Goal: Task Accomplishment & Management: Use online tool/utility

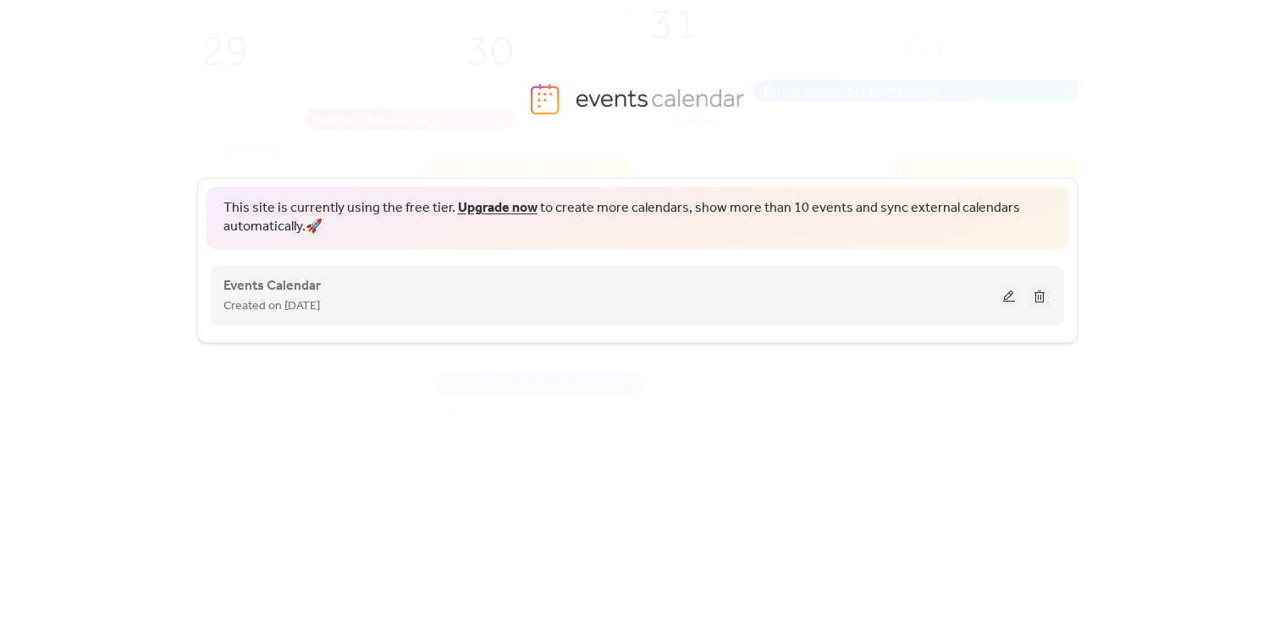
click at [1010, 294] on button at bounding box center [1009, 295] width 24 height 25
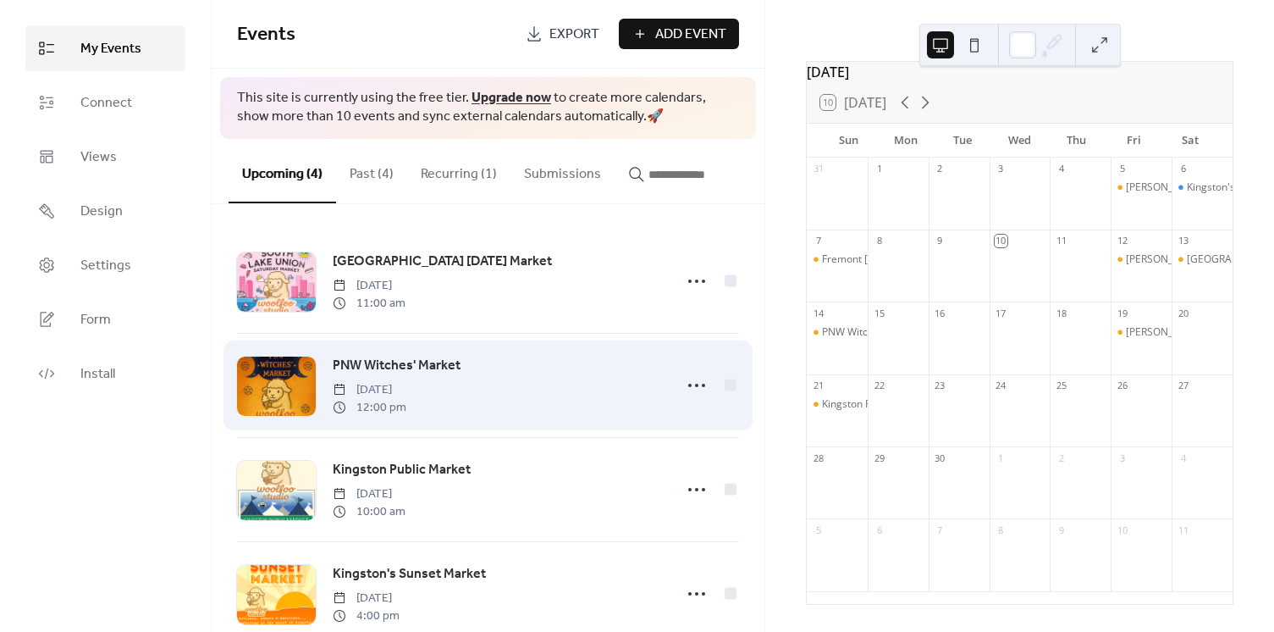
scroll to position [44, 0]
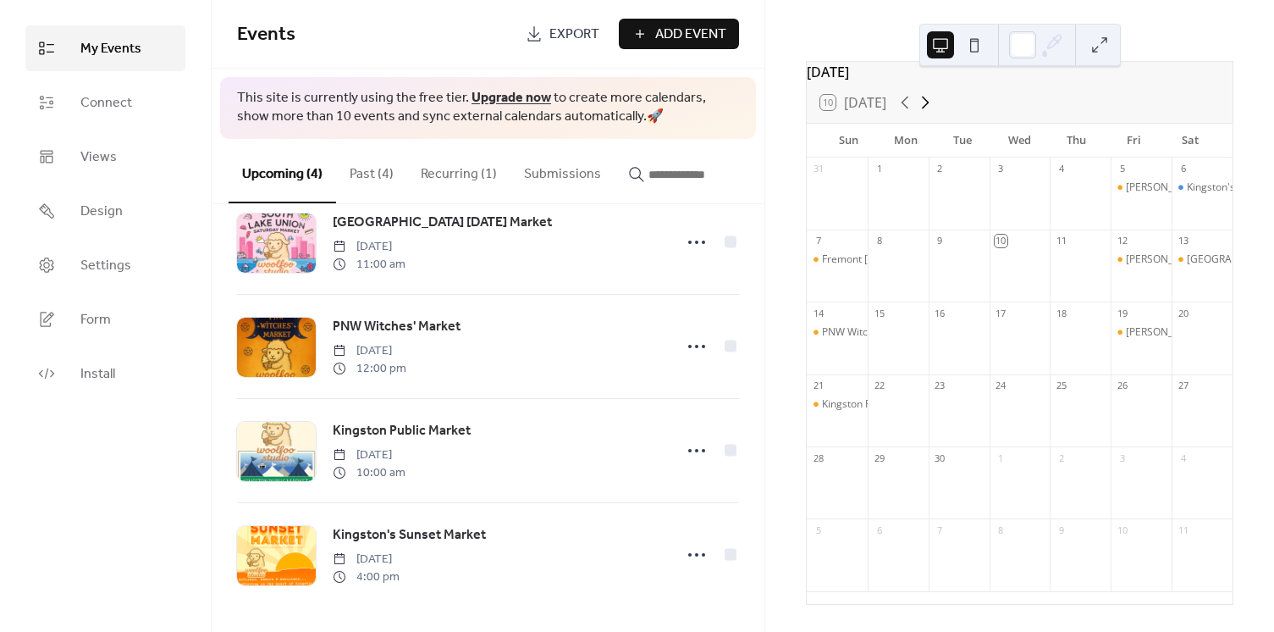
click at [930, 101] on icon at bounding box center [925, 102] width 20 height 20
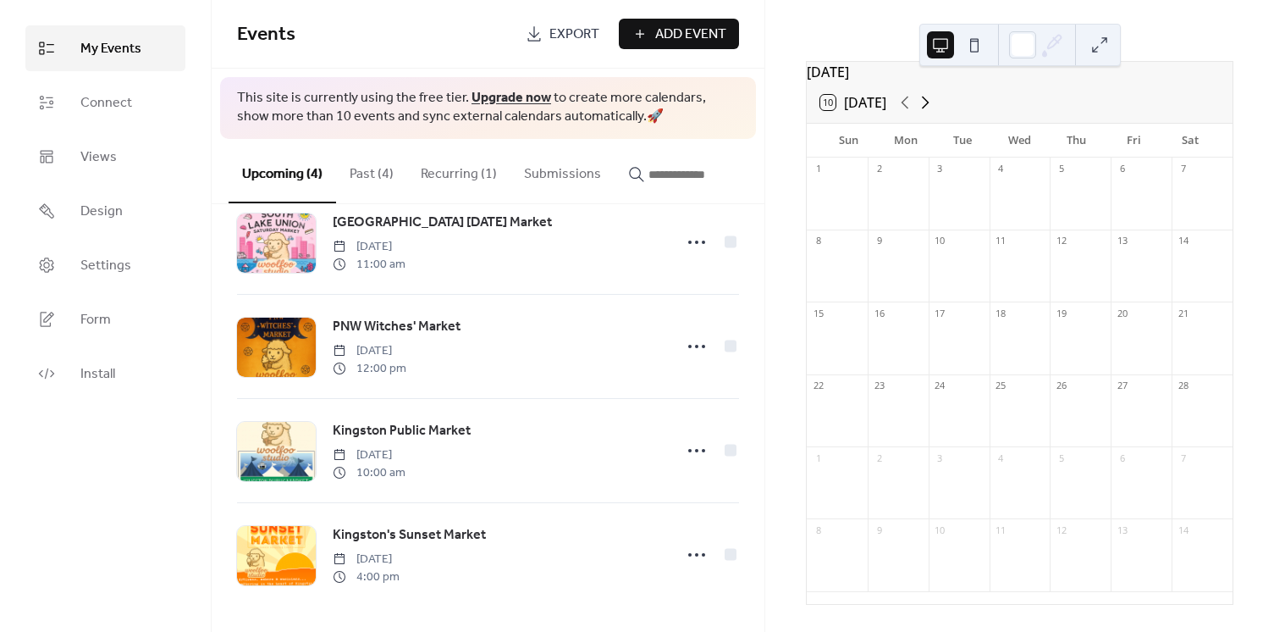
click at [930, 101] on icon at bounding box center [925, 102] width 20 height 20
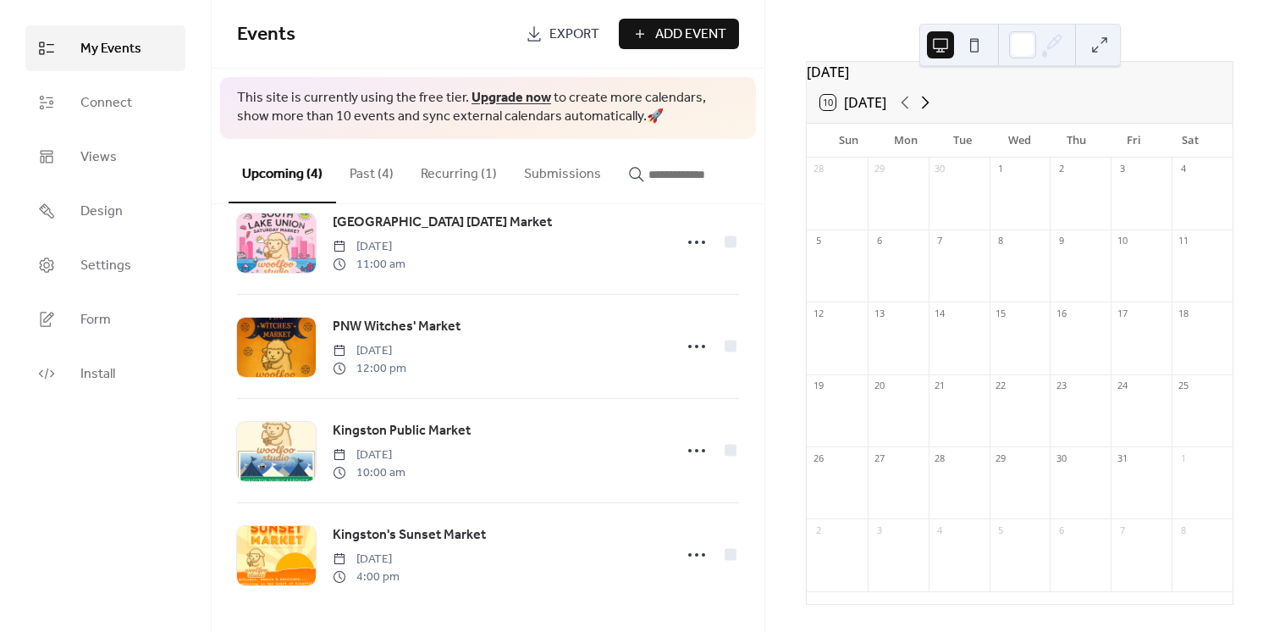
click at [930, 101] on icon at bounding box center [925, 102] width 20 height 20
